Goal: Task Accomplishment & Management: Complete application form

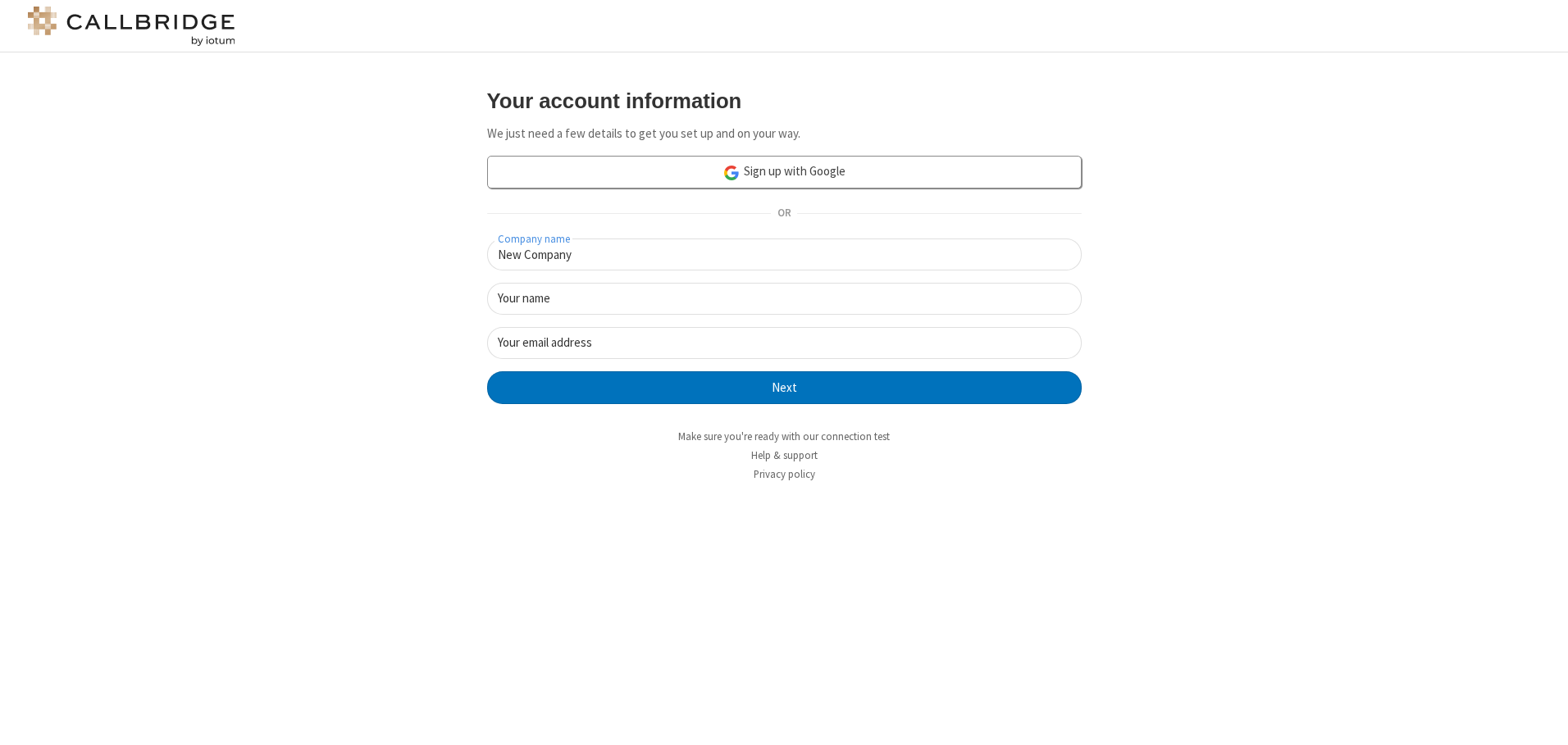
type input "New Company"
type input "New User"
type input "newUser@newUser.freesmackdown.b"
click button "Next" at bounding box center [784, 387] width 595 height 33
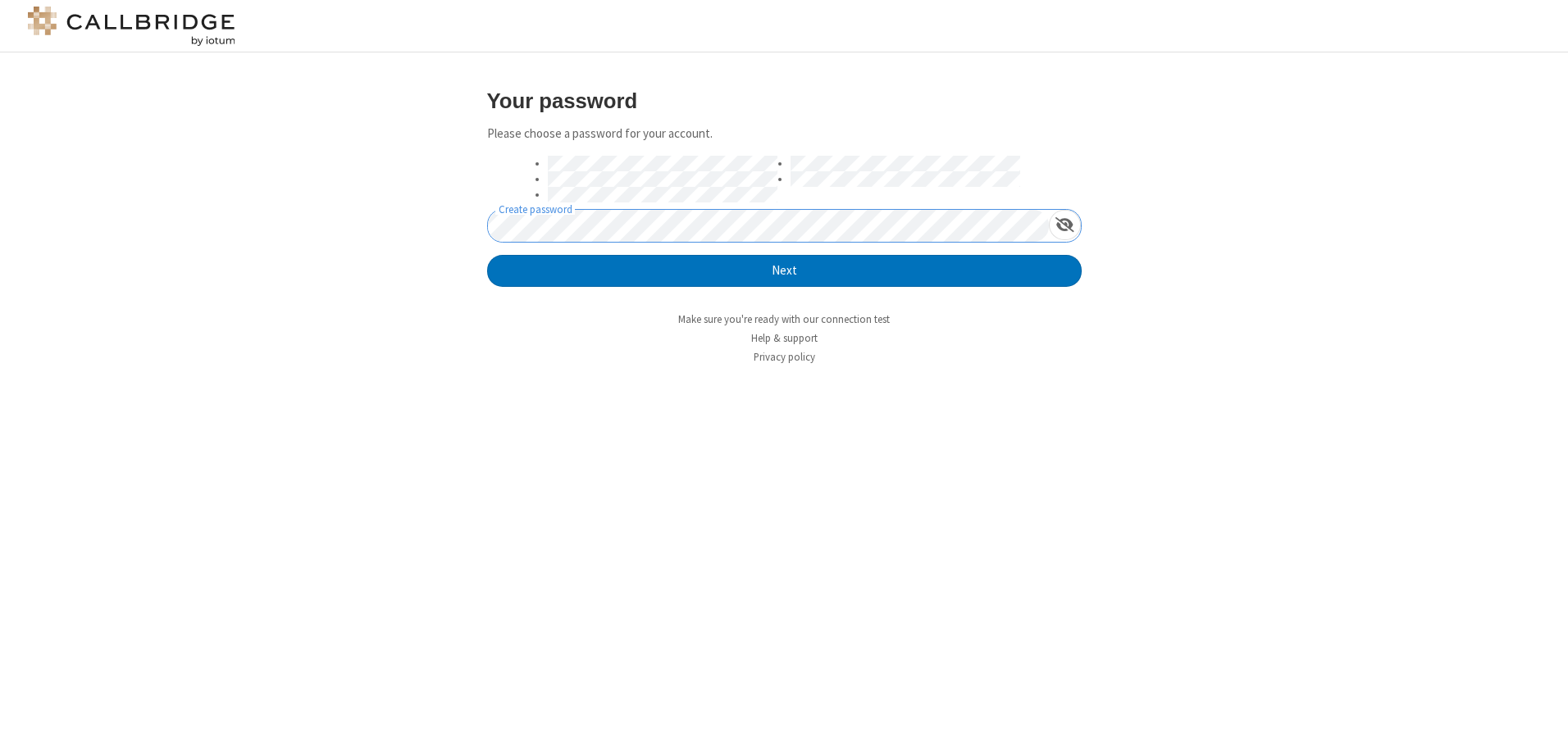
click button "Next" at bounding box center [784, 271] width 595 height 33
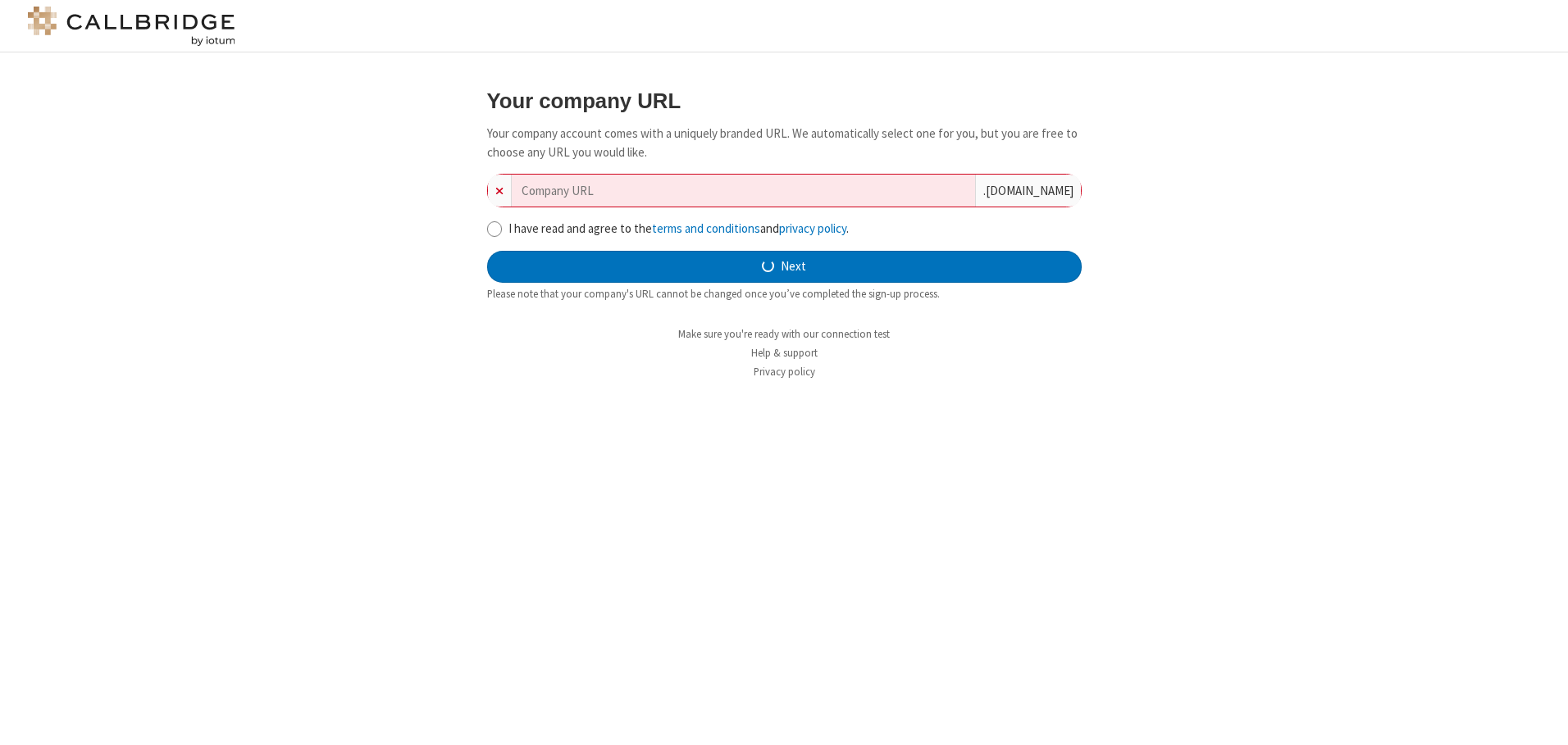
type input "new-company-networked-50932"
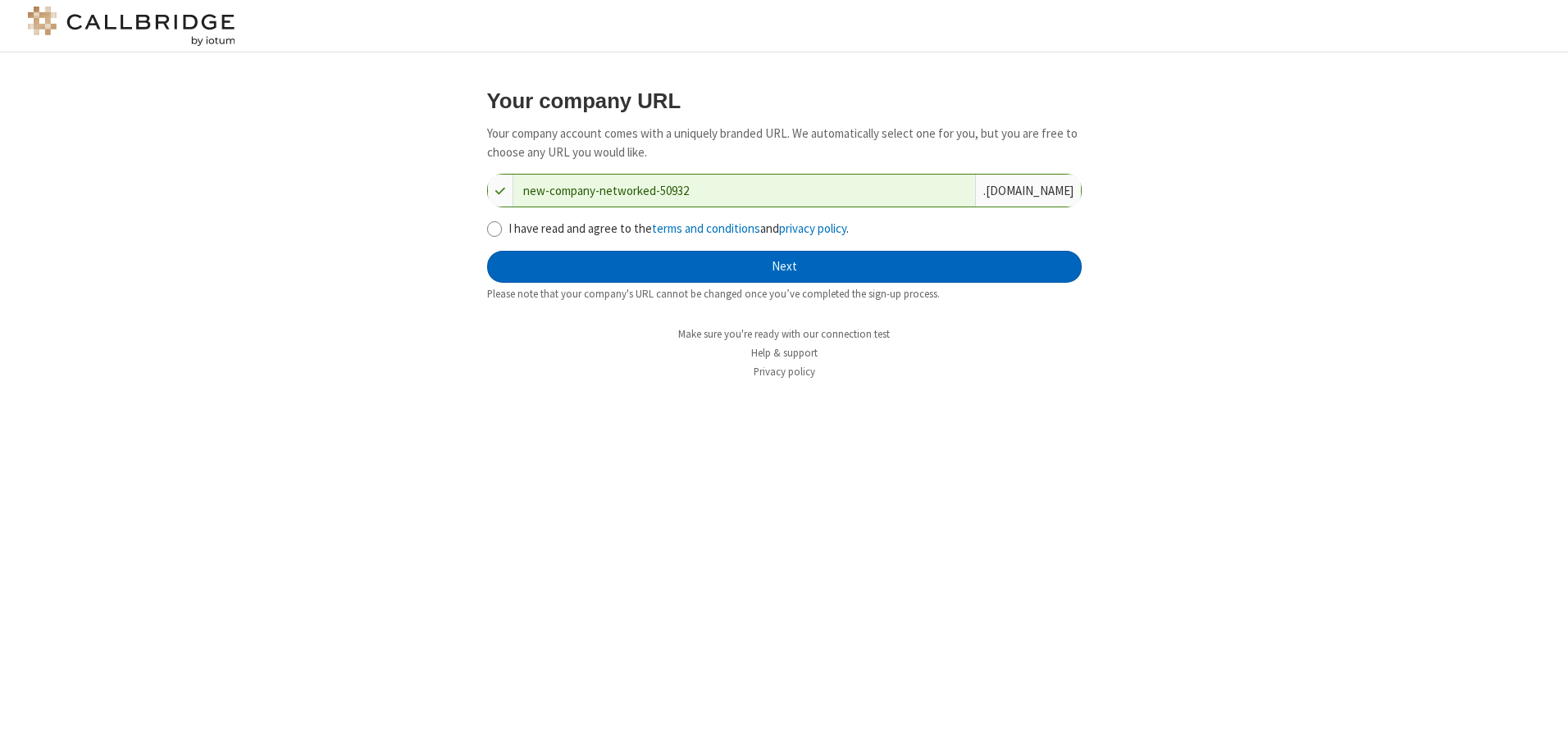
click at [784, 267] on button "Next" at bounding box center [784, 267] width 595 height 33
